Goal: Task Accomplishment & Management: Complete application form

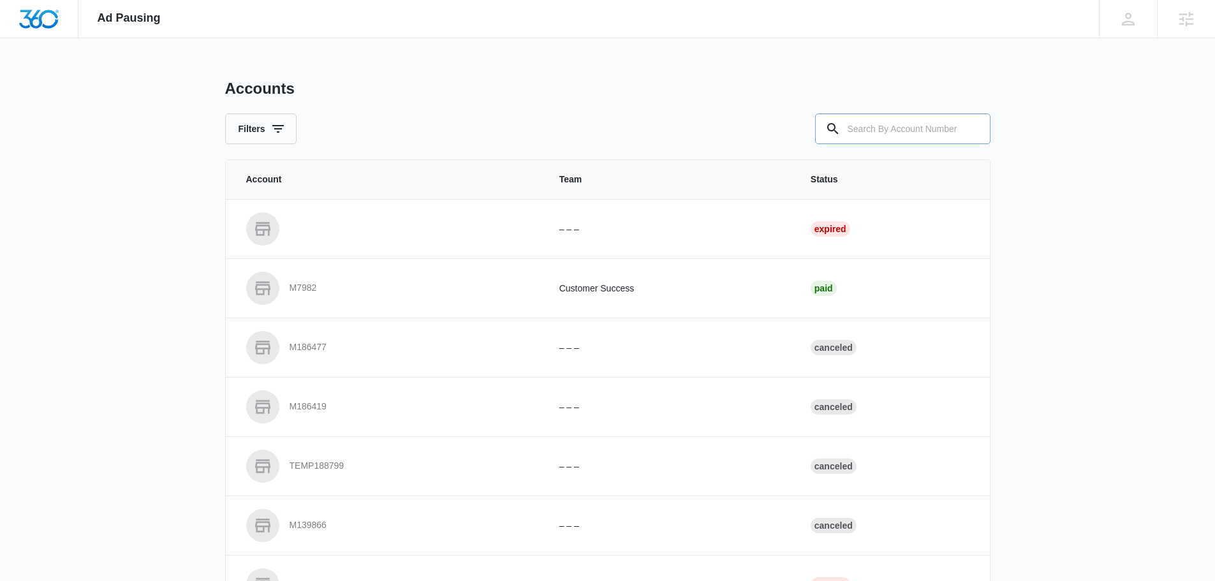
click at [907, 131] on input "text" at bounding box center [902, 129] width 175 height 31
type input "m336910"
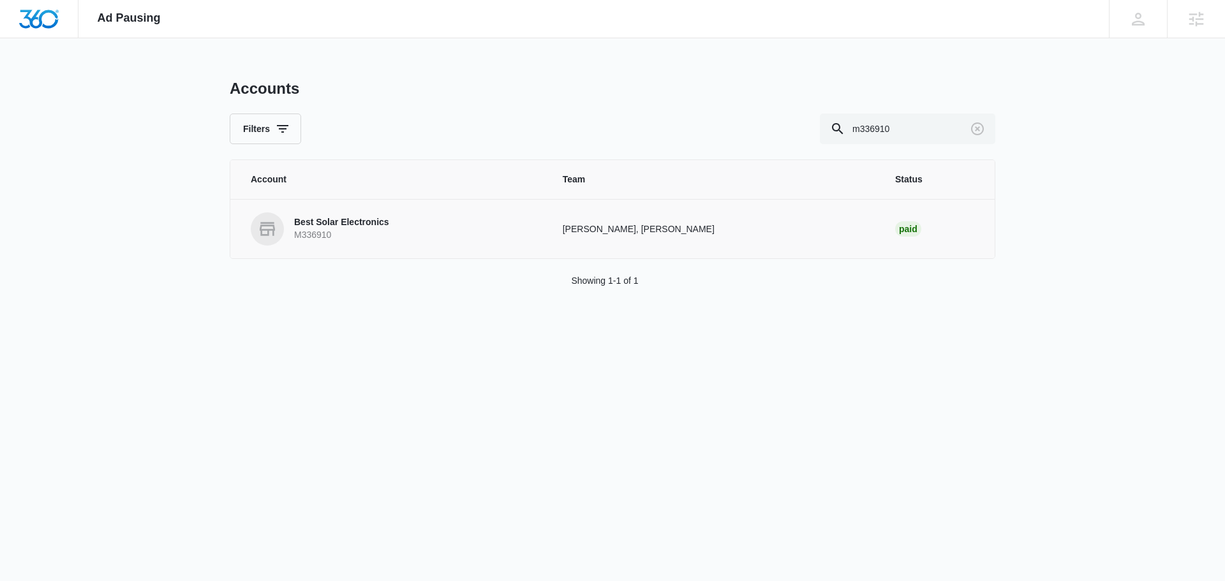
click at [345, 230] on p "M336910" at bounding box center [341, 235] width 95 height 13
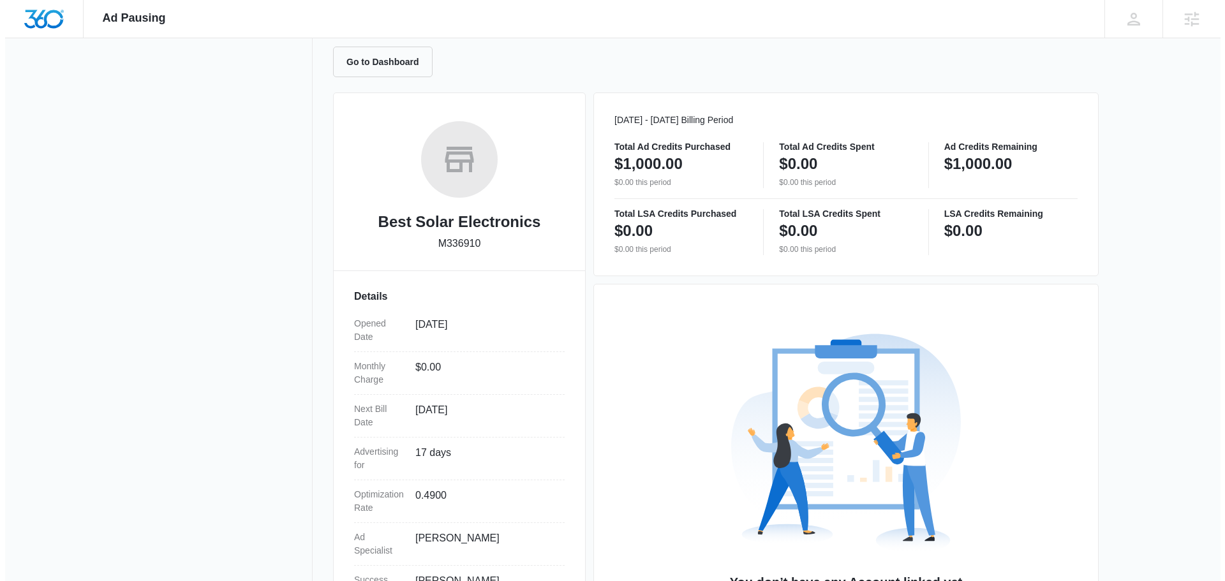
scroll to position [191, 0]
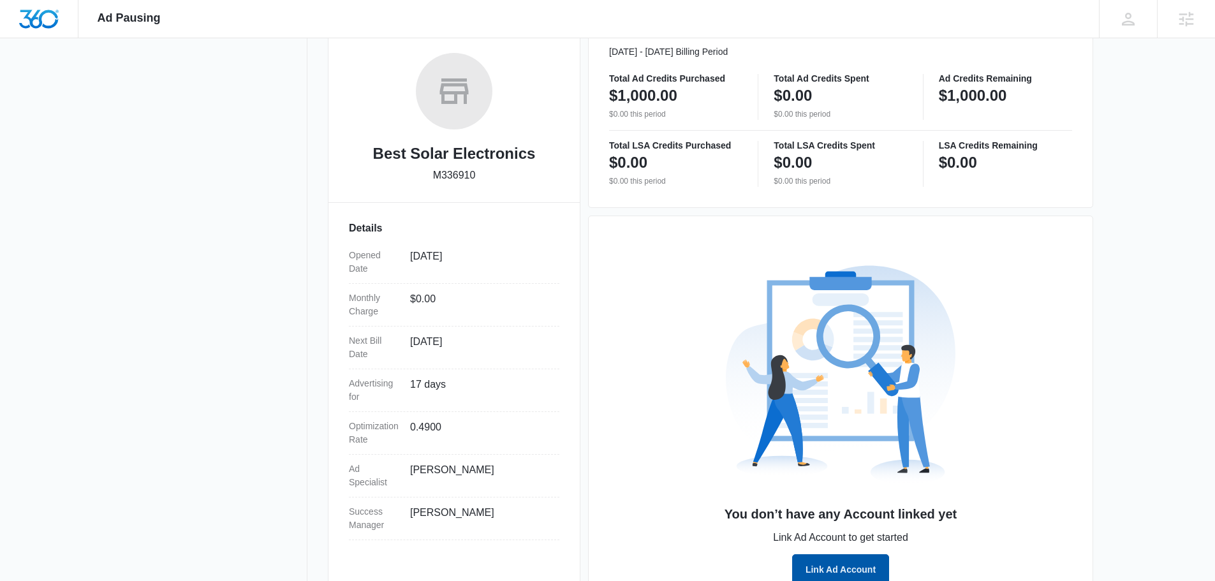
click at [846, 577] on button "Link Ad Account" at bounding box center [840, 569] width 97 height 31
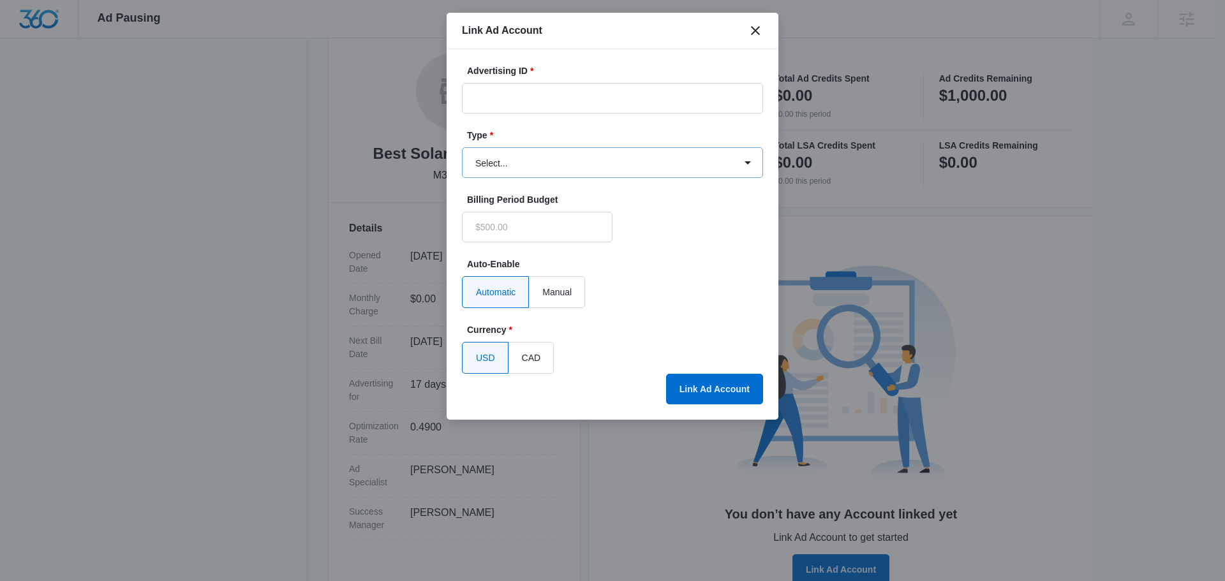
type input "$0.00"
click at [551, 96] on input "Advertising ID *" at bounding box center [612, 98] width 301 height 31
paste input "[PHONE_NUMBER]"
type input "[PHONE_NUMBER]"
click at [627, 200] on form "Advertising ID * [PHONE_NUMBER] Type * Select... Bing Ads Facebook Ads Google A…" at bounding box center [612, 218] width 301 height 309
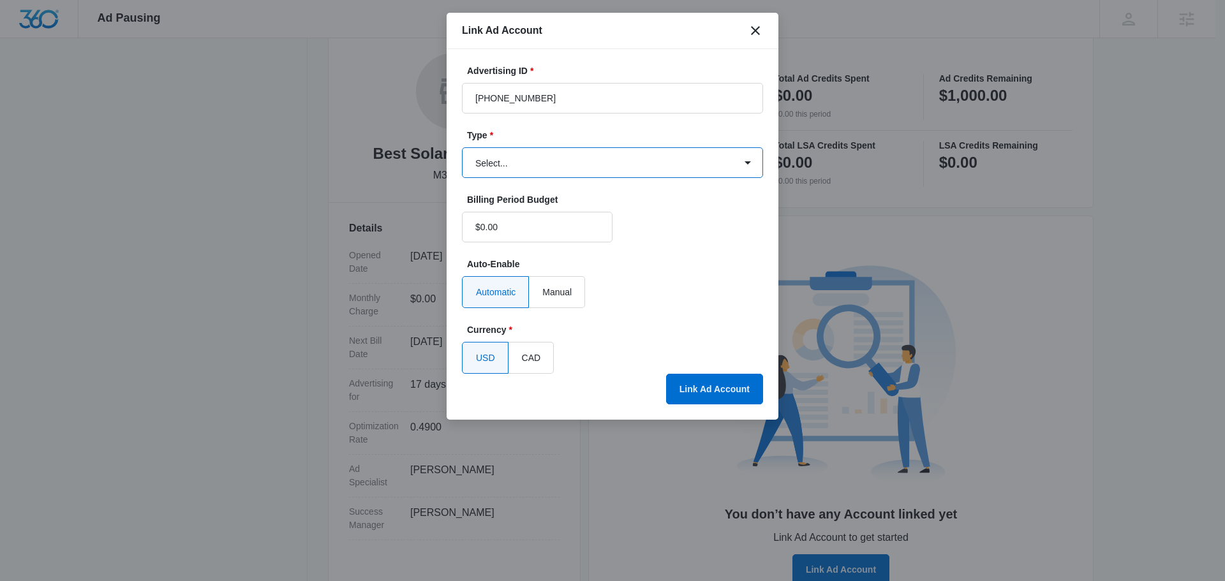
click at [631, 165] on select "Select... Bing Ads Facebook Ads Google Ads" at bounding box center [612, 162] width 301 height 31
select select "google"
click at [462, 147] on select "Select... Bing Ads Facebook Ads Google Ads" at bounding box center [612, 162] width 301 height 31
click at [701, 369] on div "USD CAD" at bounding box center [612, 358] width 301 height 32
click at [710, 394] on button "Link Ad Account" at bounding box center [714, 389] width 97 height 31
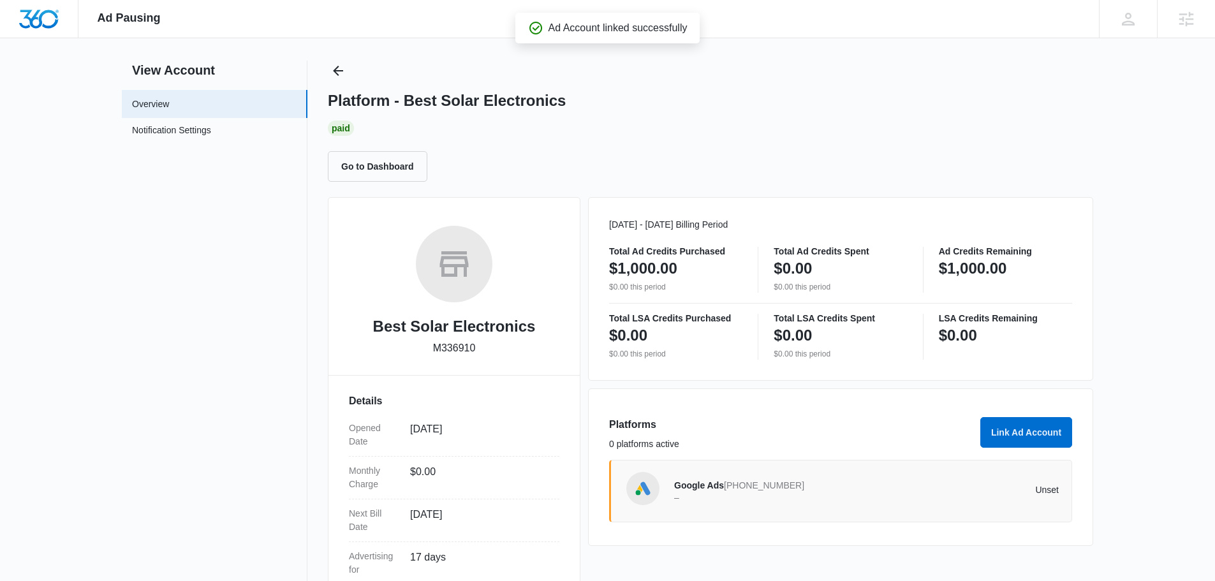
scroll to position [0, 0]
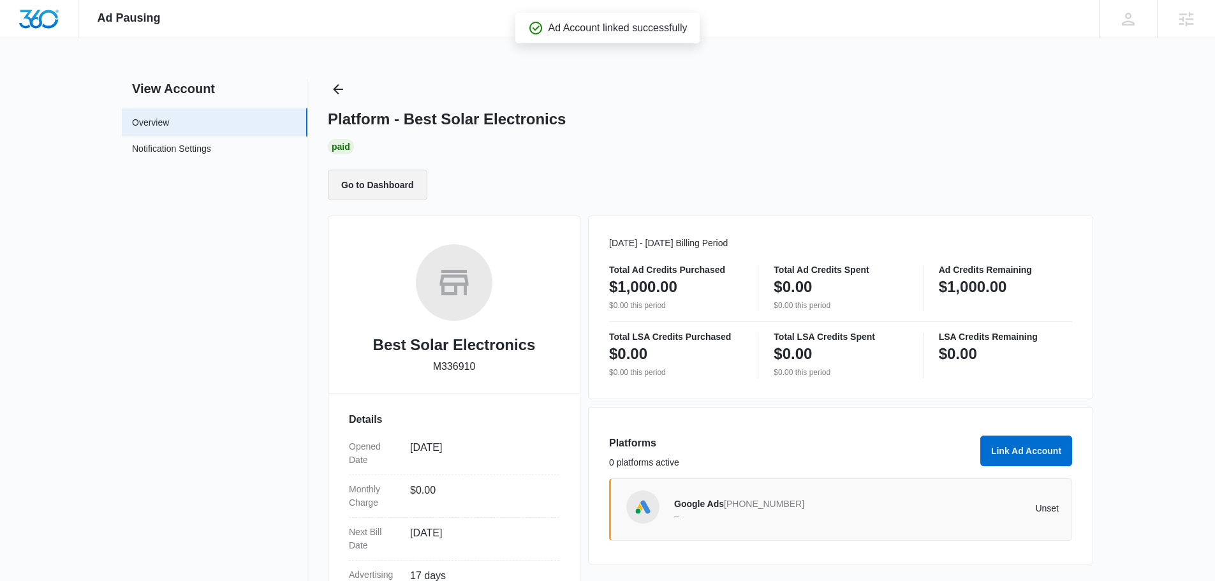
click at [369, 191] on button "Go to Dashboard" at bounding box center [378, 185] width 100 height 31
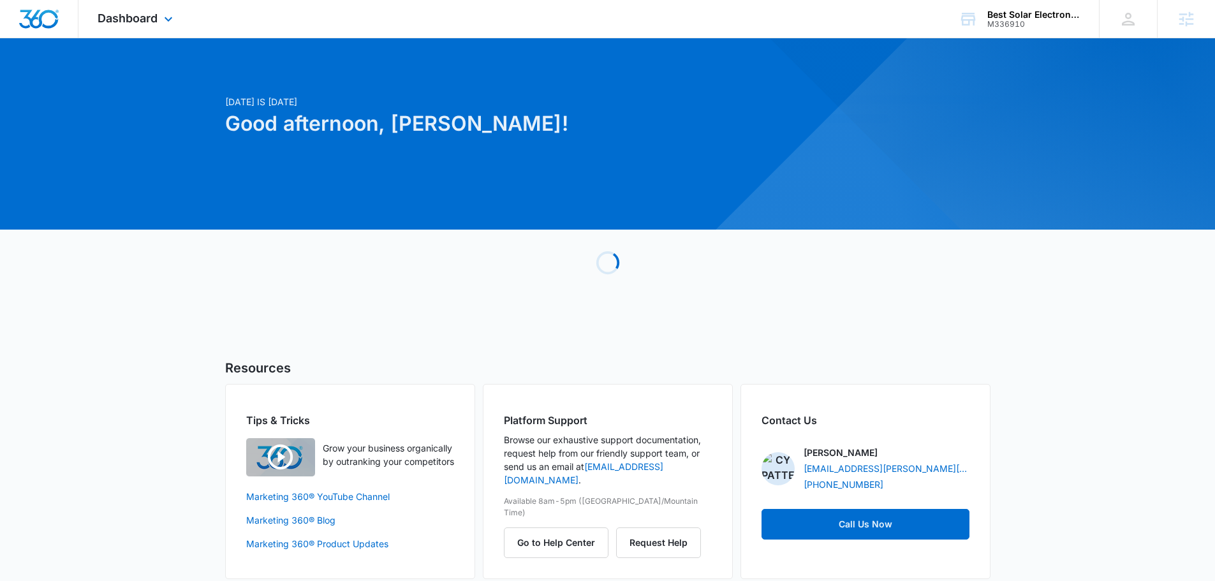
click at [137, 6] on div "Dashboard Apps Reputation Websites Forms CRM Email Social Shop Content Ads Inte…" at bounding box center [136, 19] width 117 height 38
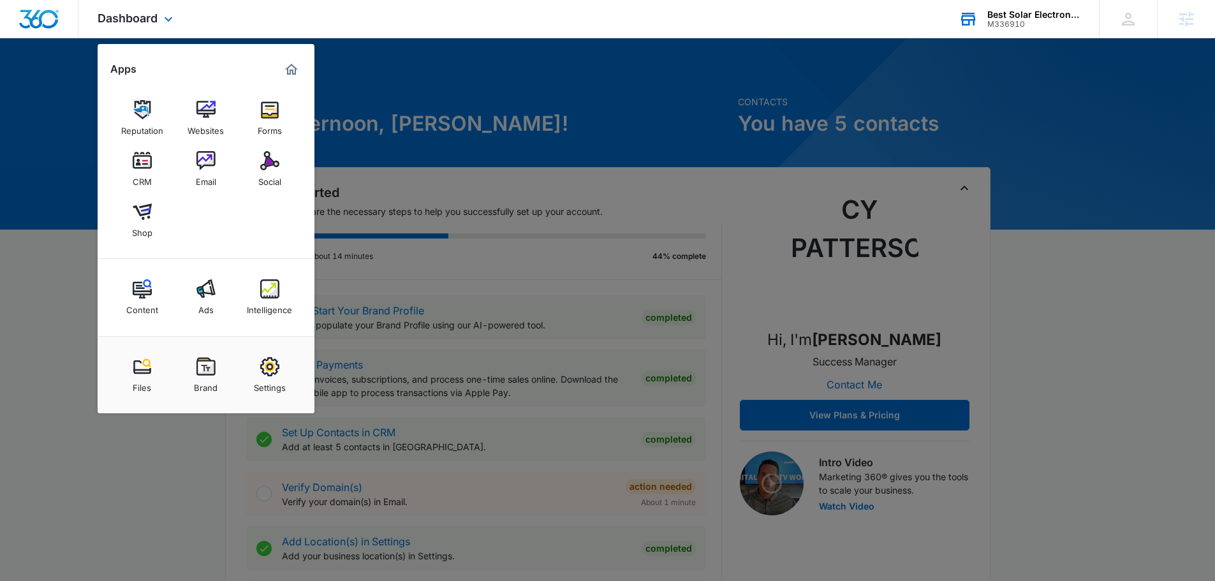
click at [997, 25] on div "M336910" at bounding box center [1034, 24] width 93 height 9
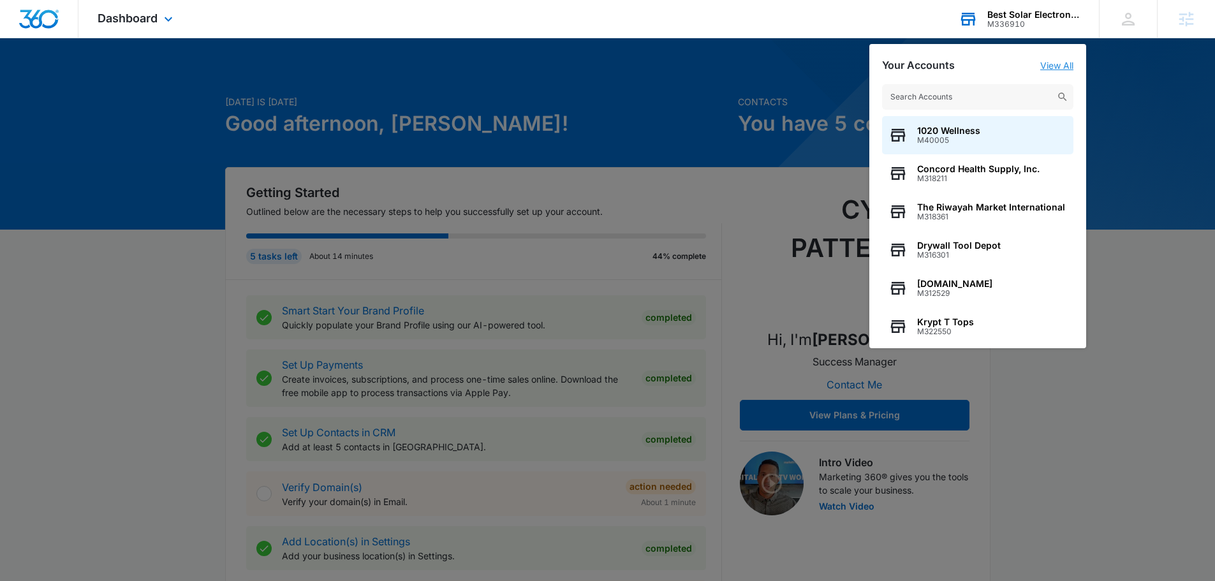
click at [1068, 69] on link "View All" at bounding box center [1057, 65] width 33 height 11
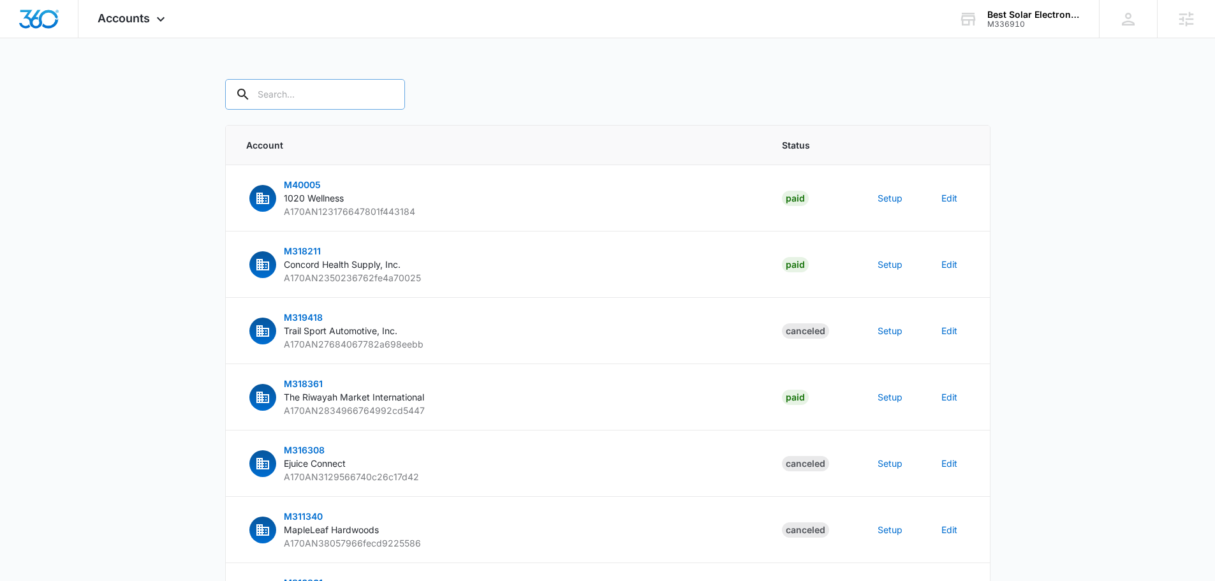
click at [311, 94] on input "text" at bounding box center [315, 94] width 180 height 31
type input "m336910"
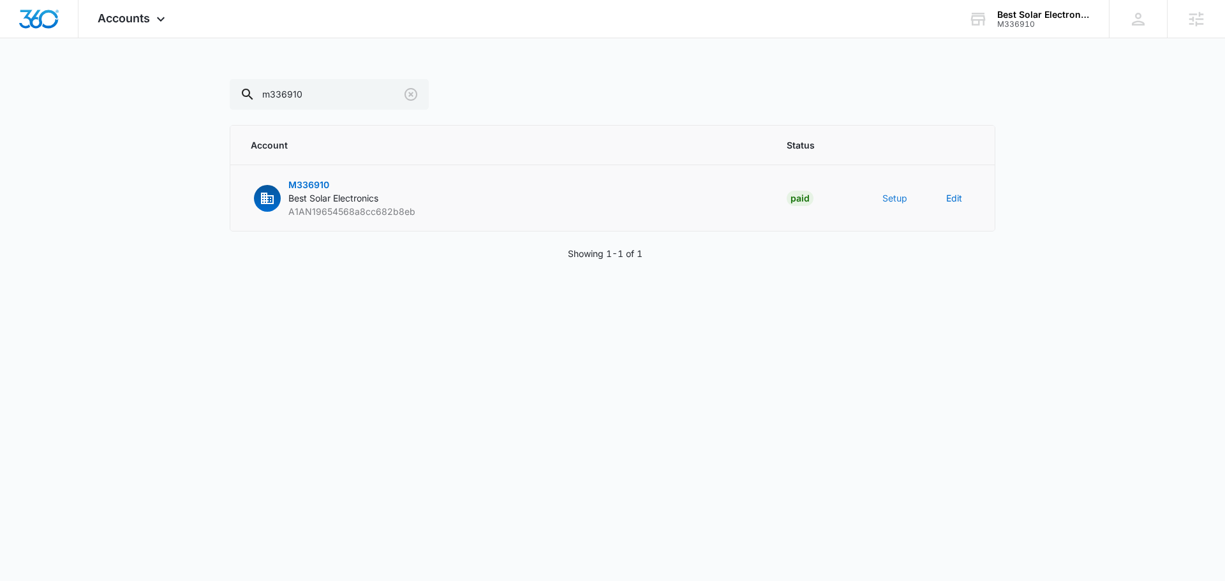
click at [889, 198] on button "Setup" at bounding box center [894, 197] width 25 height 13
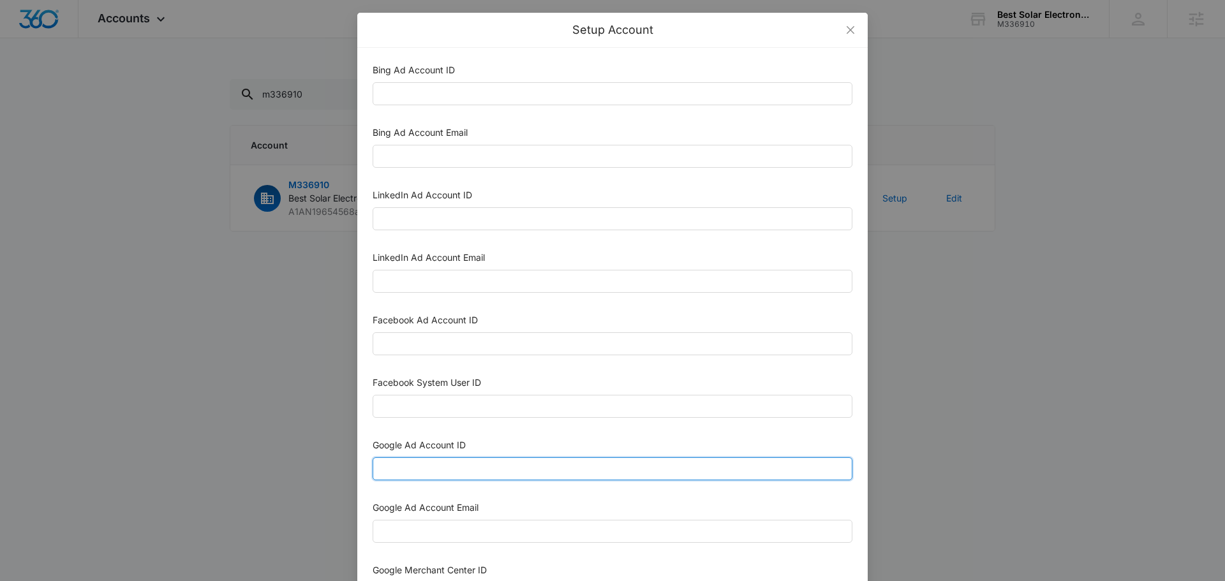
click at [475, 469] on input "Google Ad Account ID" at bounding box center [613, 468] width 480 height 23
paste input "[PHONE_NUMBER]"
type input "[PHONE_NUMBER]"
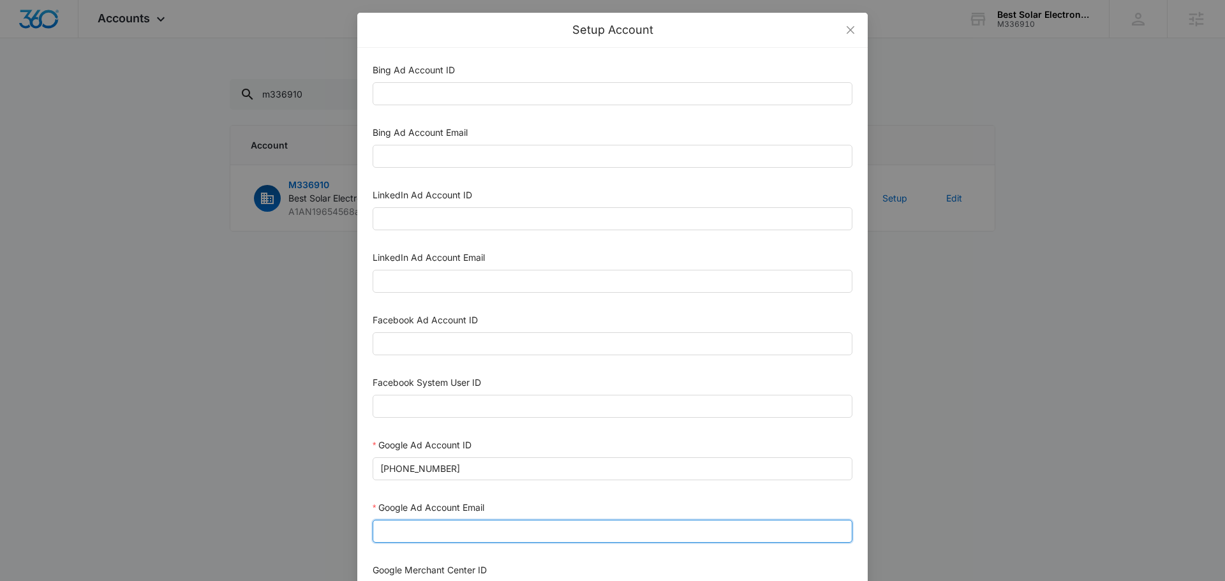
click at [470, 525] on input "Google Ad Account Email" at bounding box center [613, 531] width 480 height 23
type input "m360+accounts1029@madwiremedia.com"
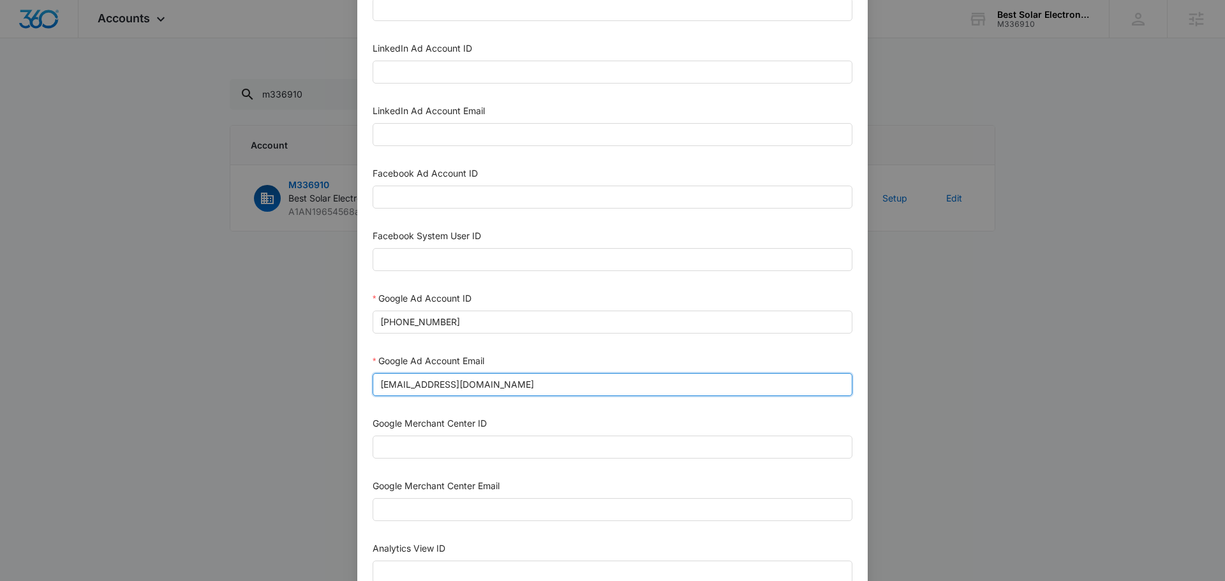
scroll to position [191, 0]
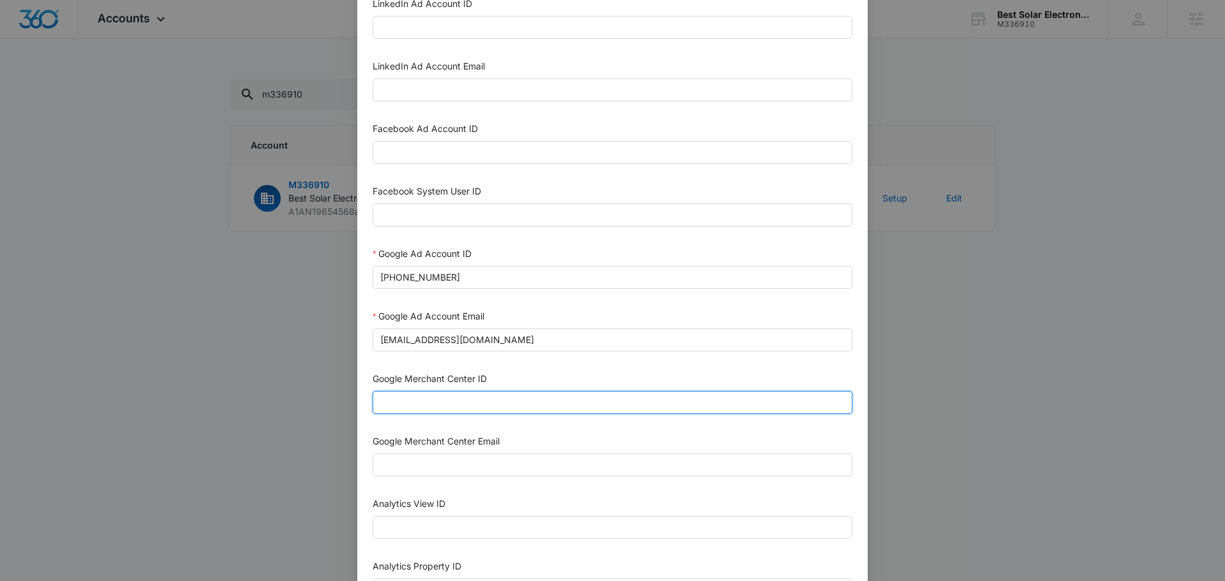
click at [470, 400] on input "Google Merchant Center ID" at bounding box center [613, 402] width 480 height 23
paste input "5651987204"
type input "5651987204"
click at [450, 469] on input "Google Merchant Center Email" at bounding box center [613, 465] width 480 height 23
type input "m360+accounts1029@madwiremedia.com"
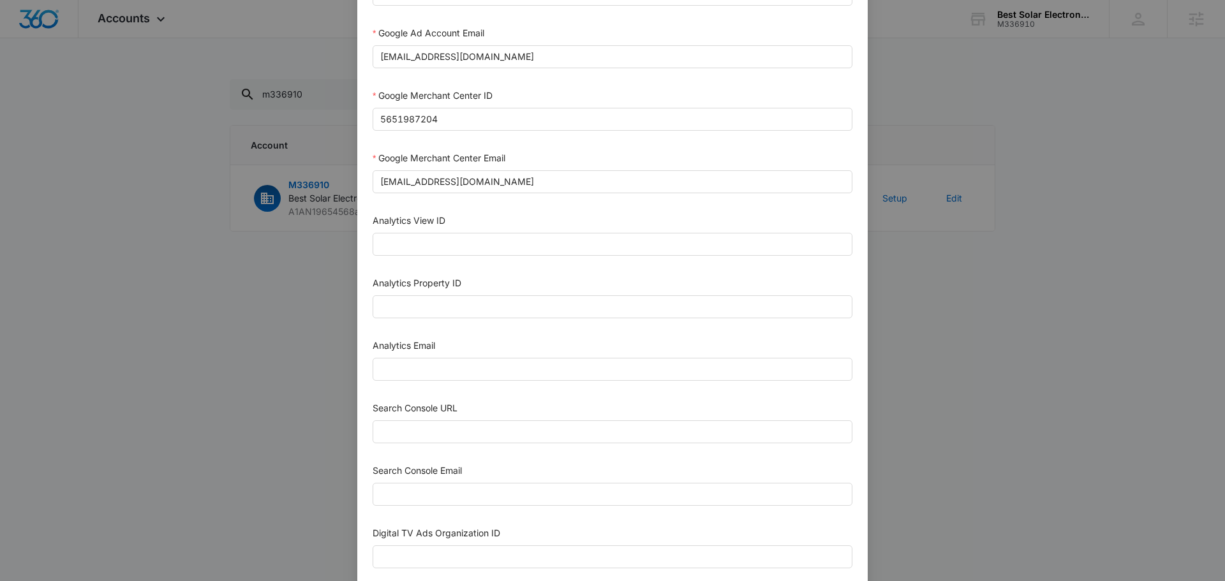
scroll to position [510, 0]
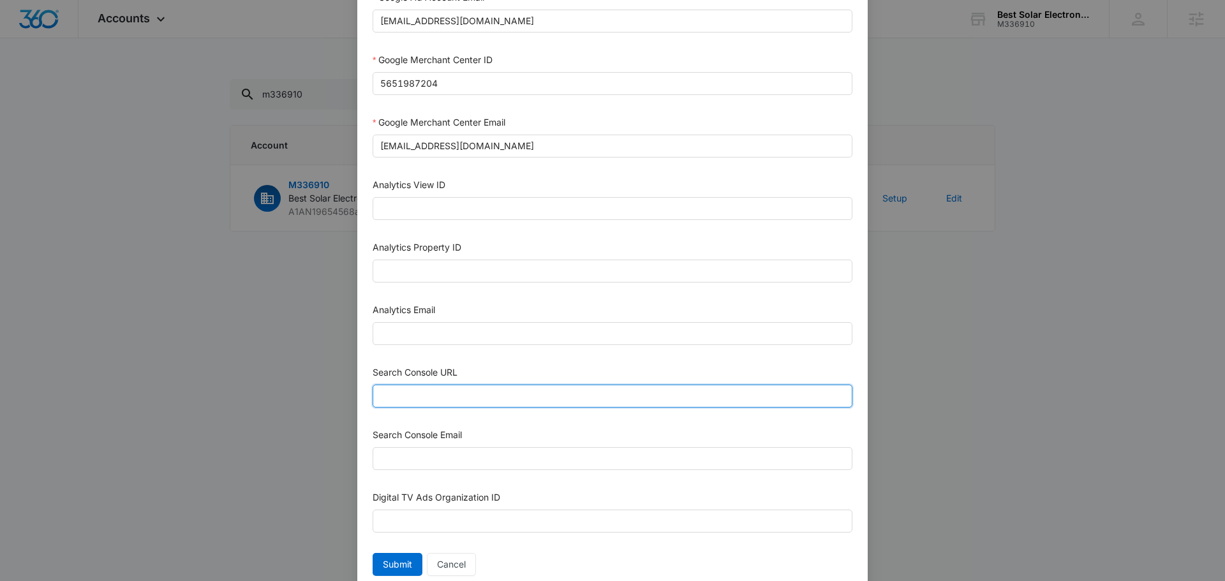
click at [480, 397] on input "Search Console URL" at bounding box center [613, 396] width 480 height 23
paste input "https://www.bestsolarelectronics.com/"
type input "https://www.bestsolarelectronics.com/"
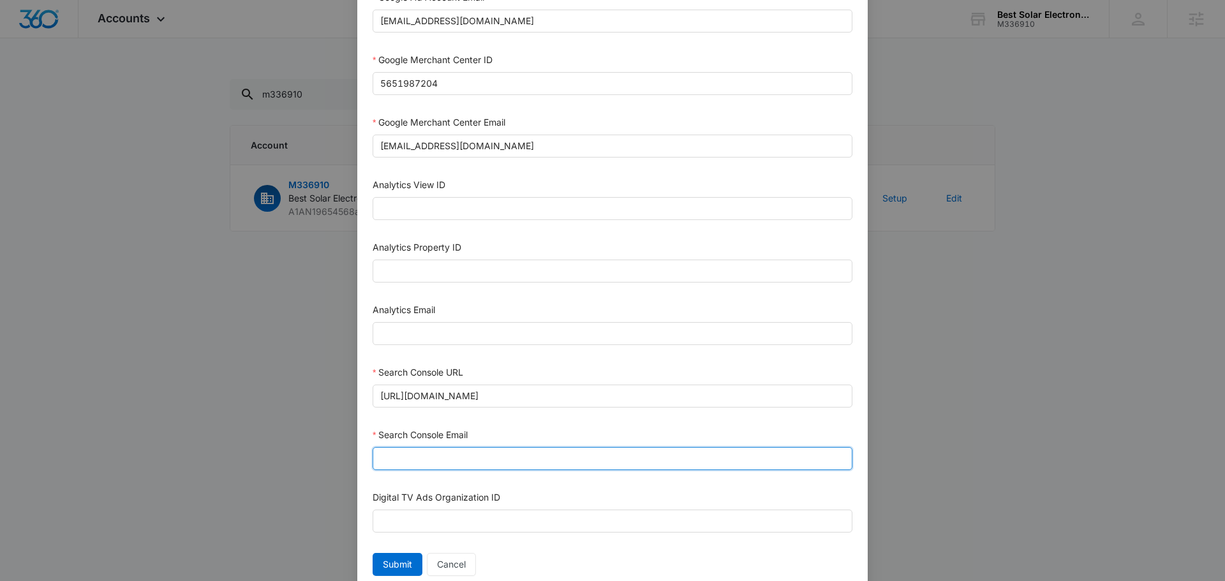
click at [404, 462] on input "Search Console Email" at bounding box center [613, 458] width 480 height 23
type input "m360+accounts1029@madwiremedia.com"
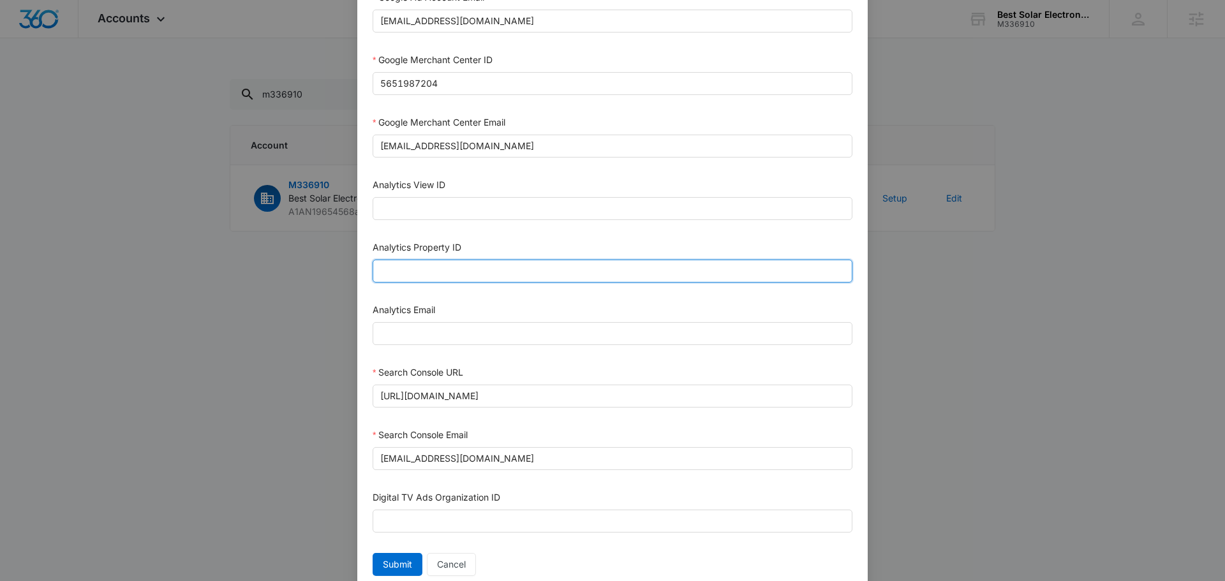
click at [494, 268] on input "Analytics Property ID" at bounding box center [613, 271] width 480 height 23
paste input "504234030"
type input "504234030"
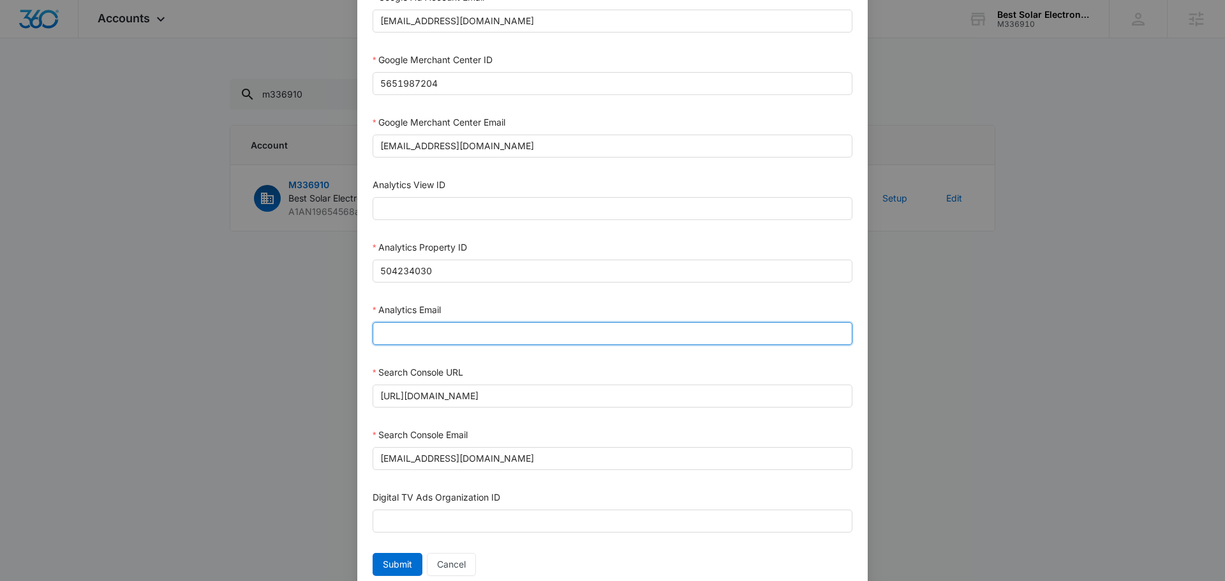
click at [475, 334] on input "Analytics Email" at bounding box center [613, 333] width 480 height 23
type input "m360+accounts1029@madwiremedia.com"
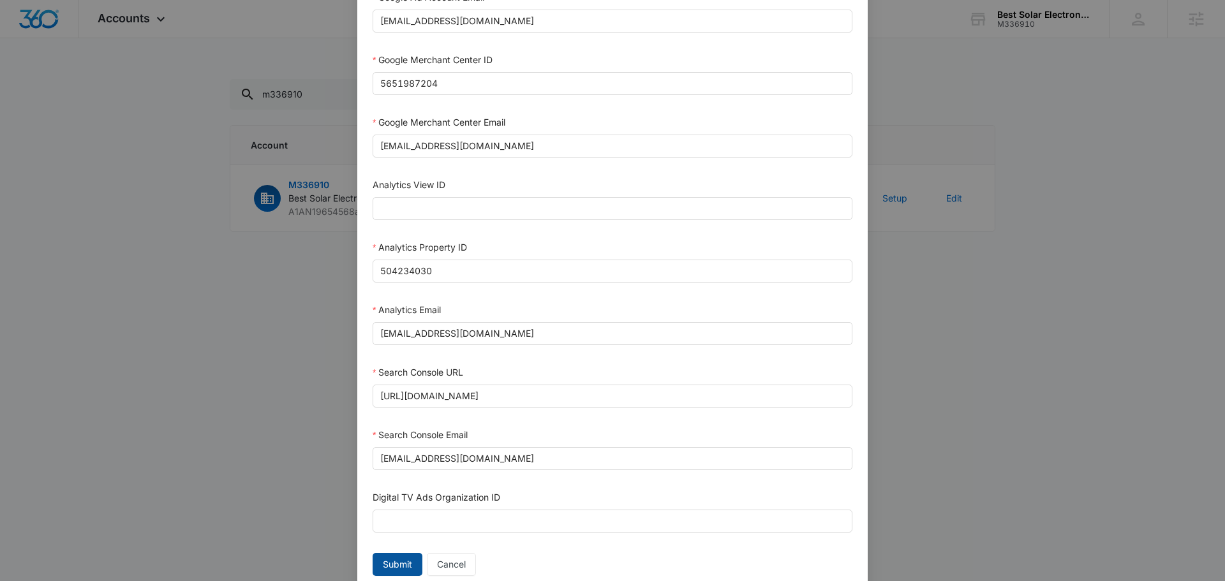
click at [387, 569] on span "Submit" at bounding box center [397, 565] width 29 height 14
